Goal: Transaction & Acquisition: Download file/media

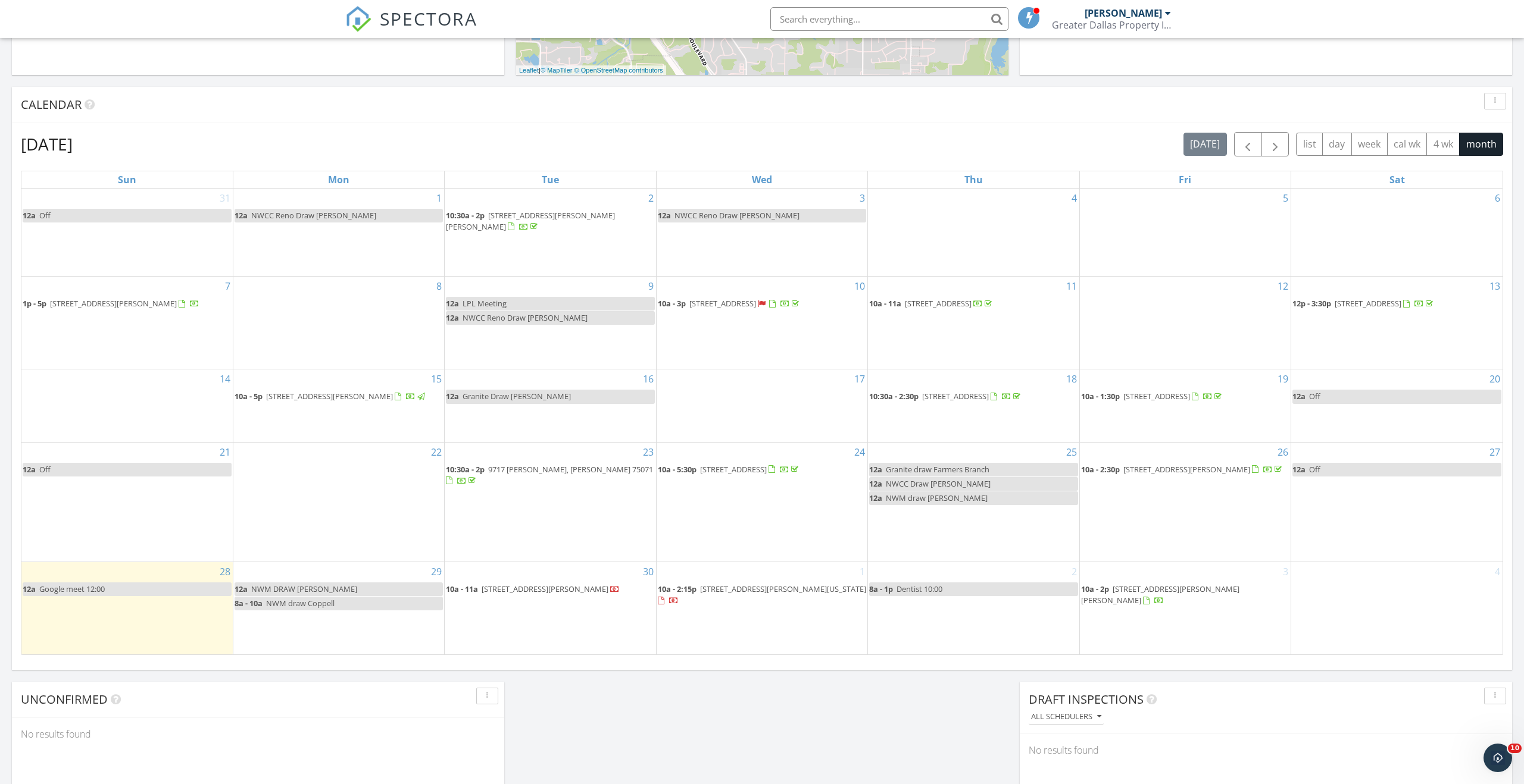
scroll to position [1083, 1525]
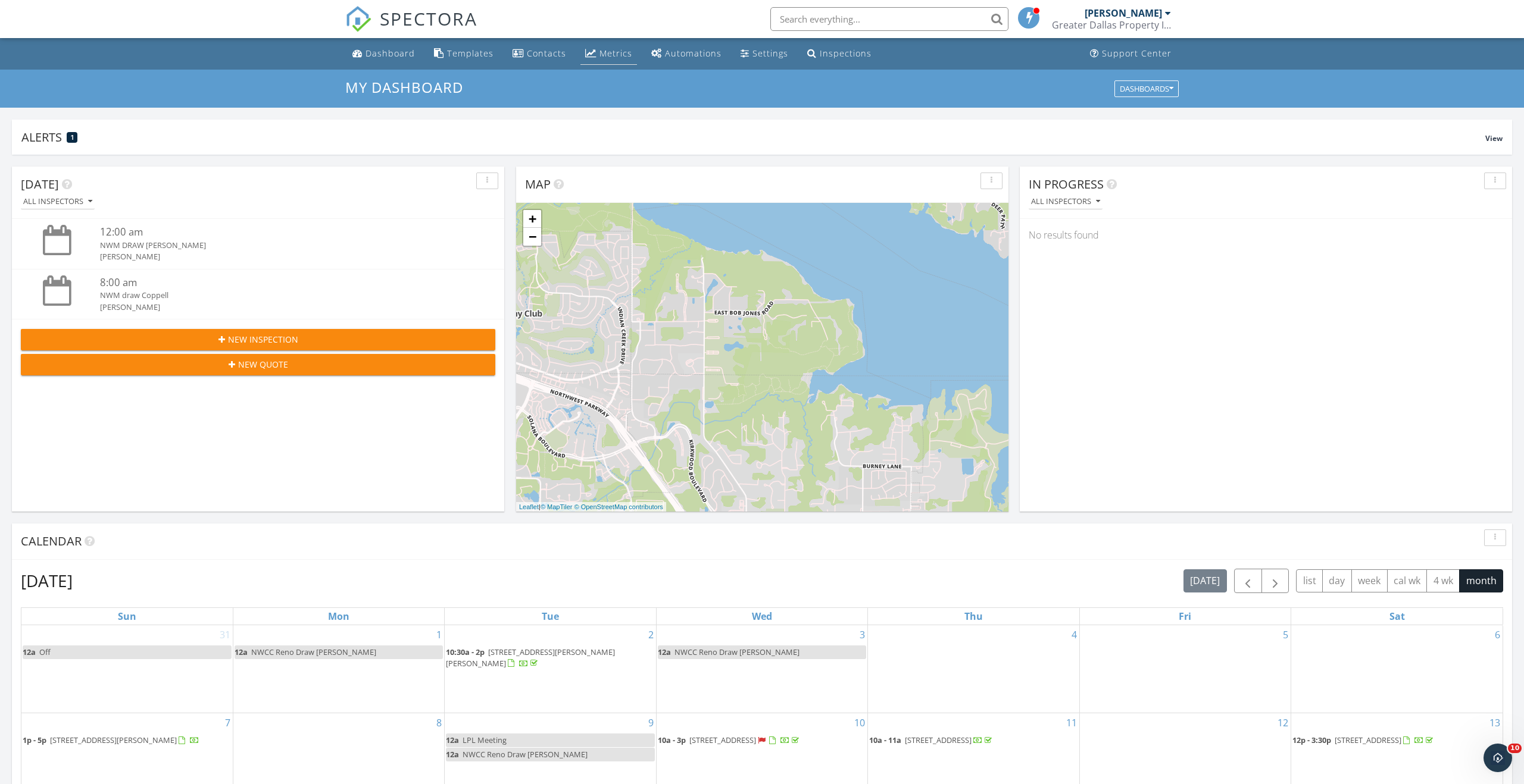
click at [597, 60] on link "Metrics" at bounding box center [609, 54] width 56 height 22
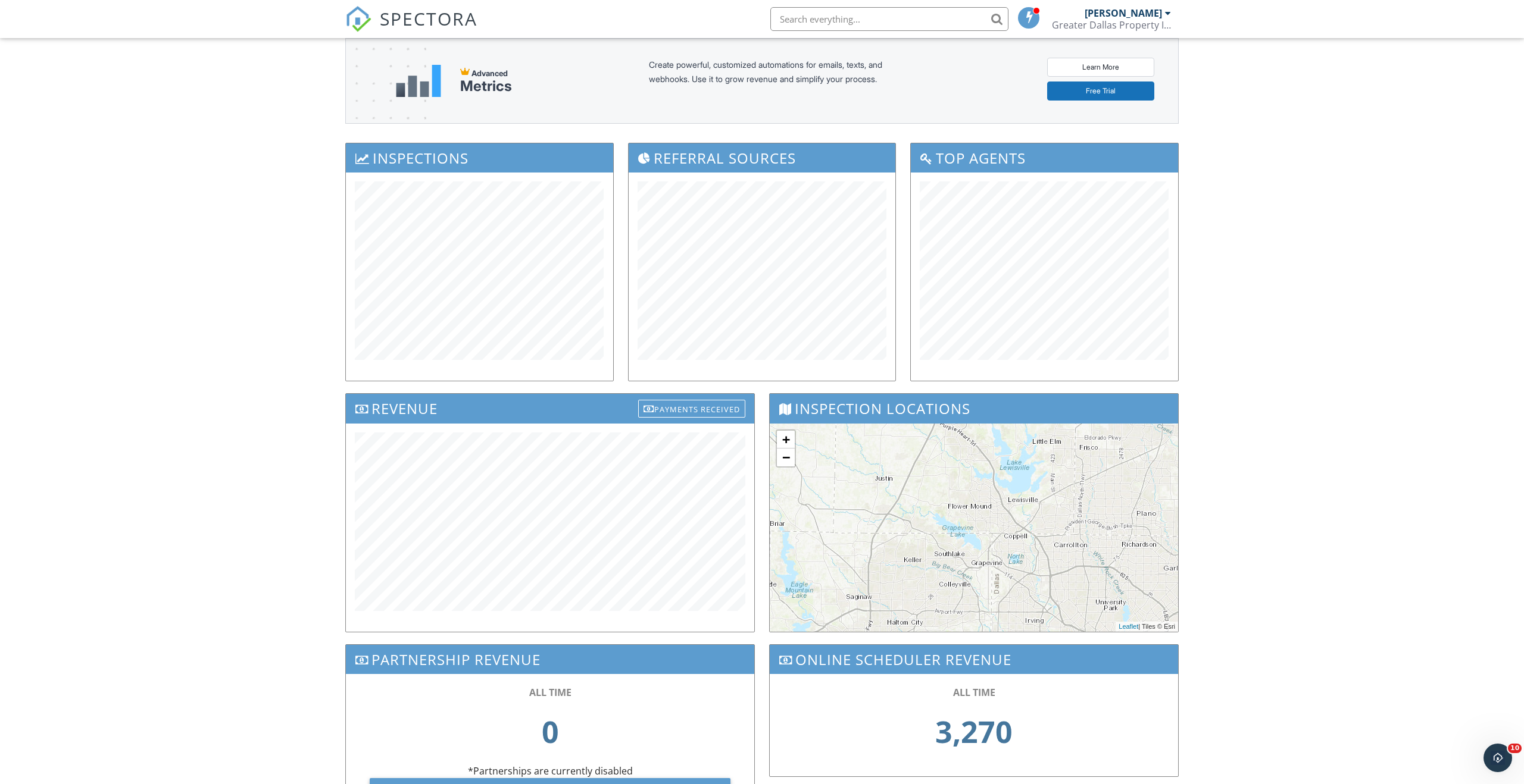
scroll to position [130, 0]
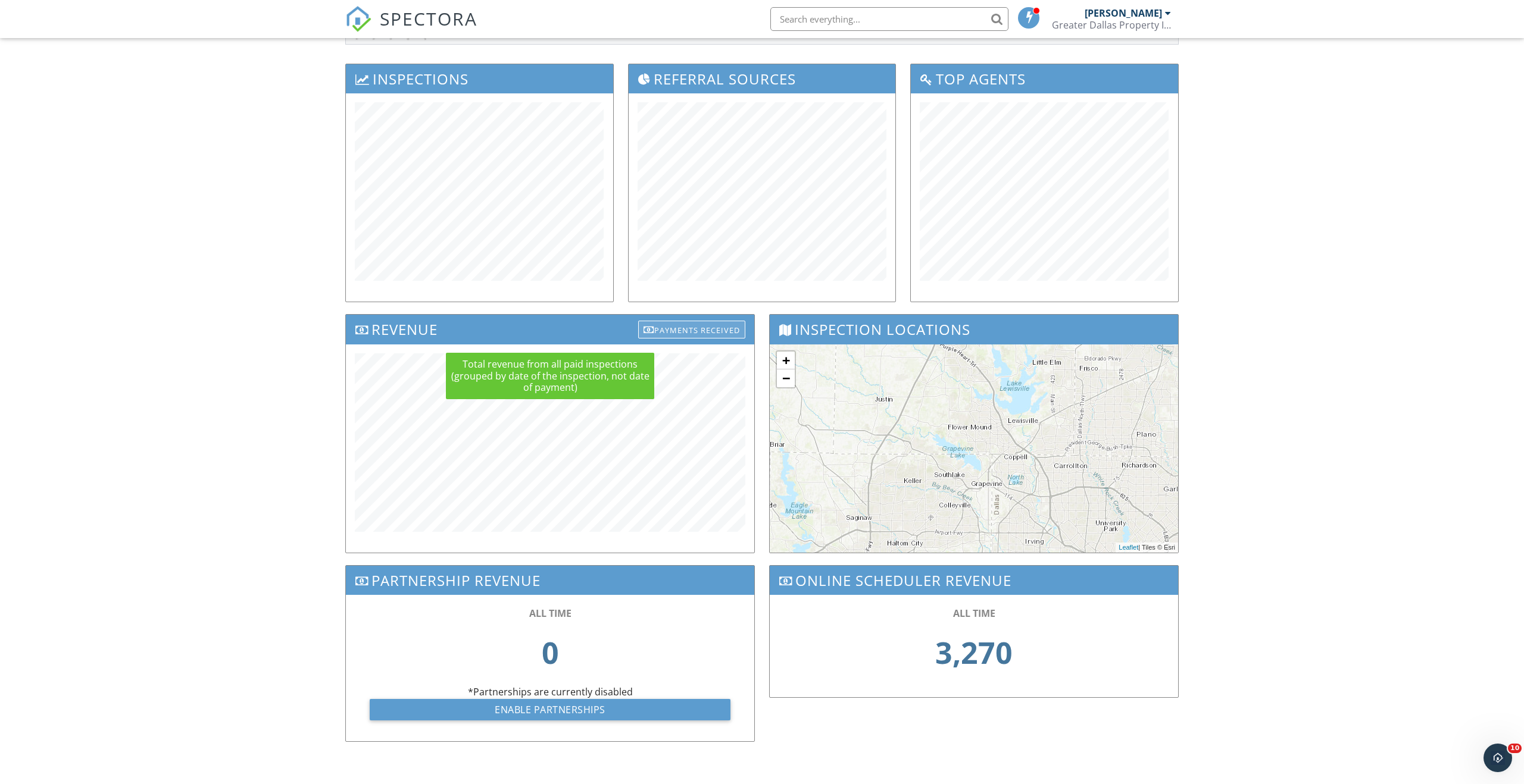
click at [705, 333] on div "Payments Received" at bounding box center [692, 329] width 107 height 18
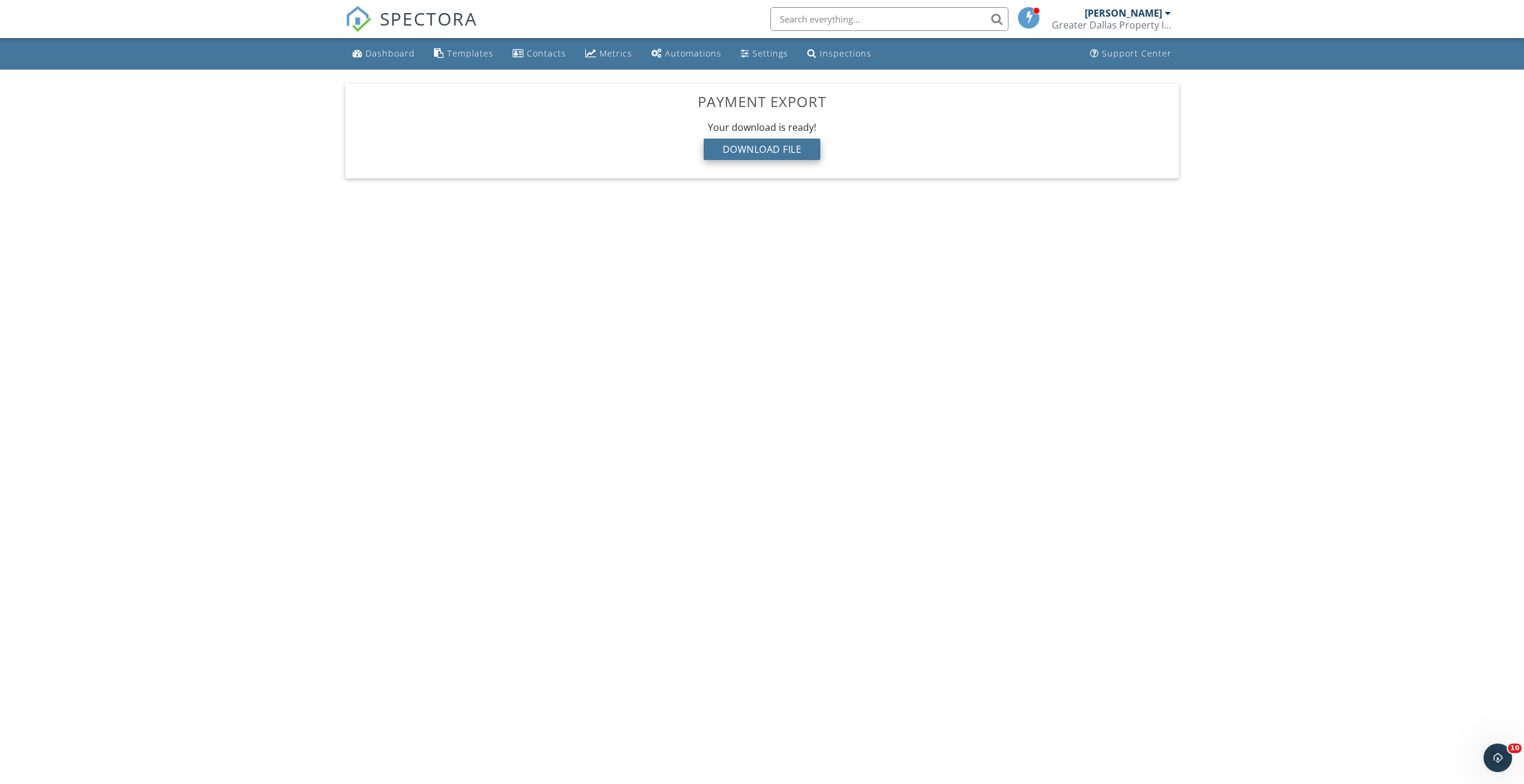
click at [749, 149] on div "Download File" at bounding box center [762, 149] width 117 height 22
click at [1389, 110] on div "Dashboard Templates Contacts Metrics Automations Settings Inspections Support C…" at bounding box center [762, 116] width 1524 height 155
